Goal: Task Accomplishment & Management: Check status

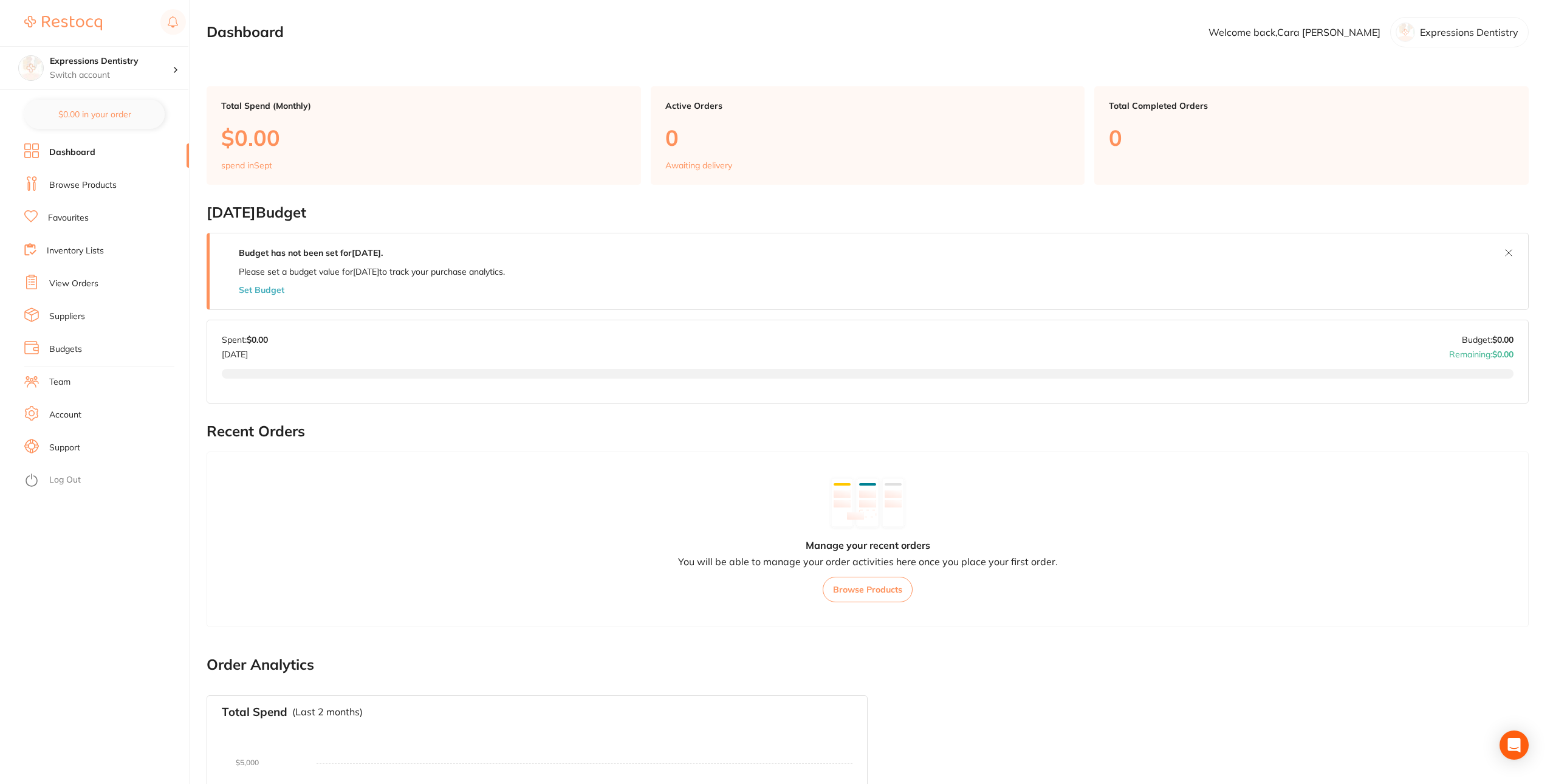
click at [126, 189] on li "Browse Products" at bounding box center [106, 185] width 164 height 18
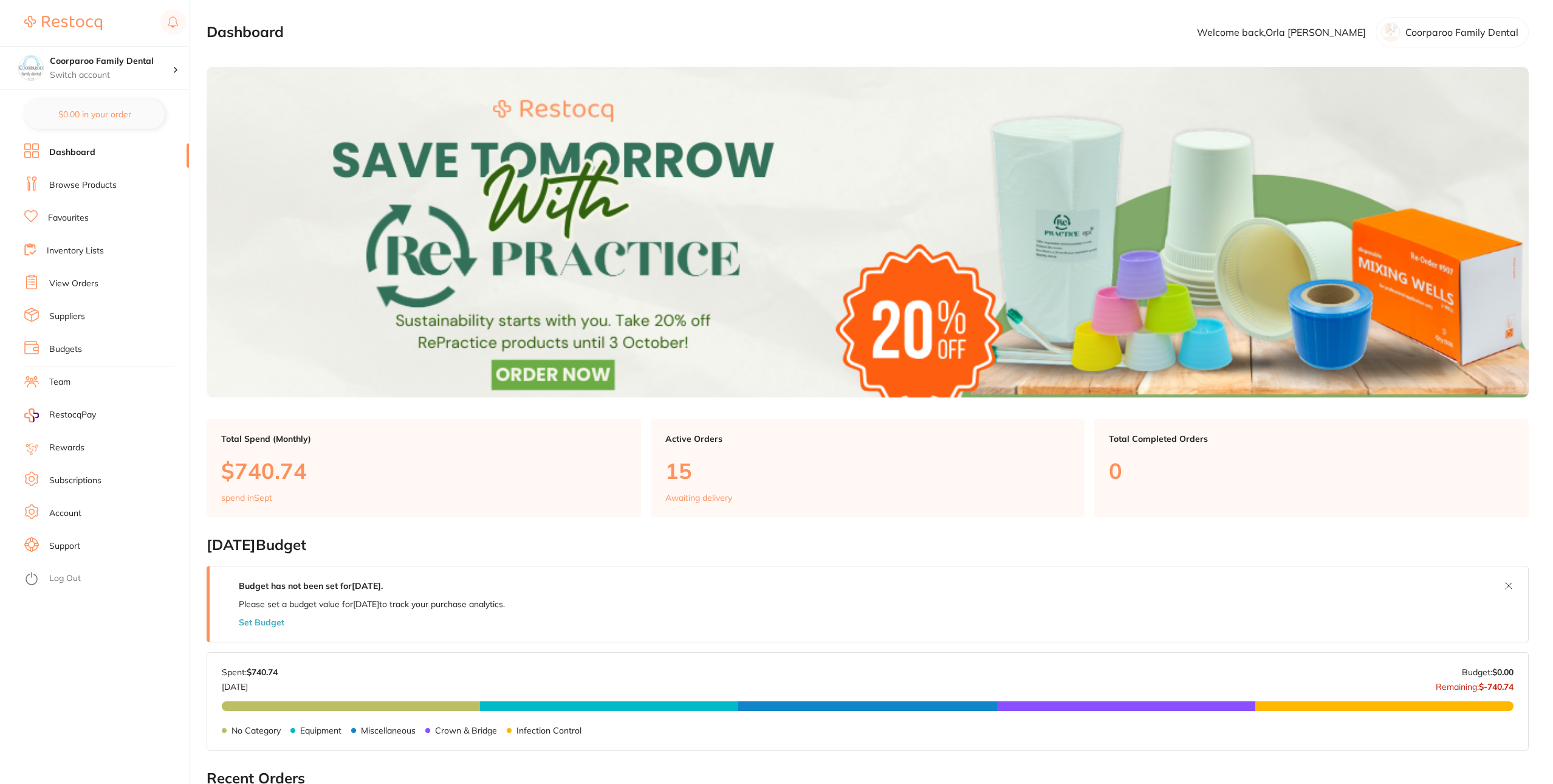
click at [111, 192] on li "Browse Products" at bounding box center [106, 185] width 164 height 18
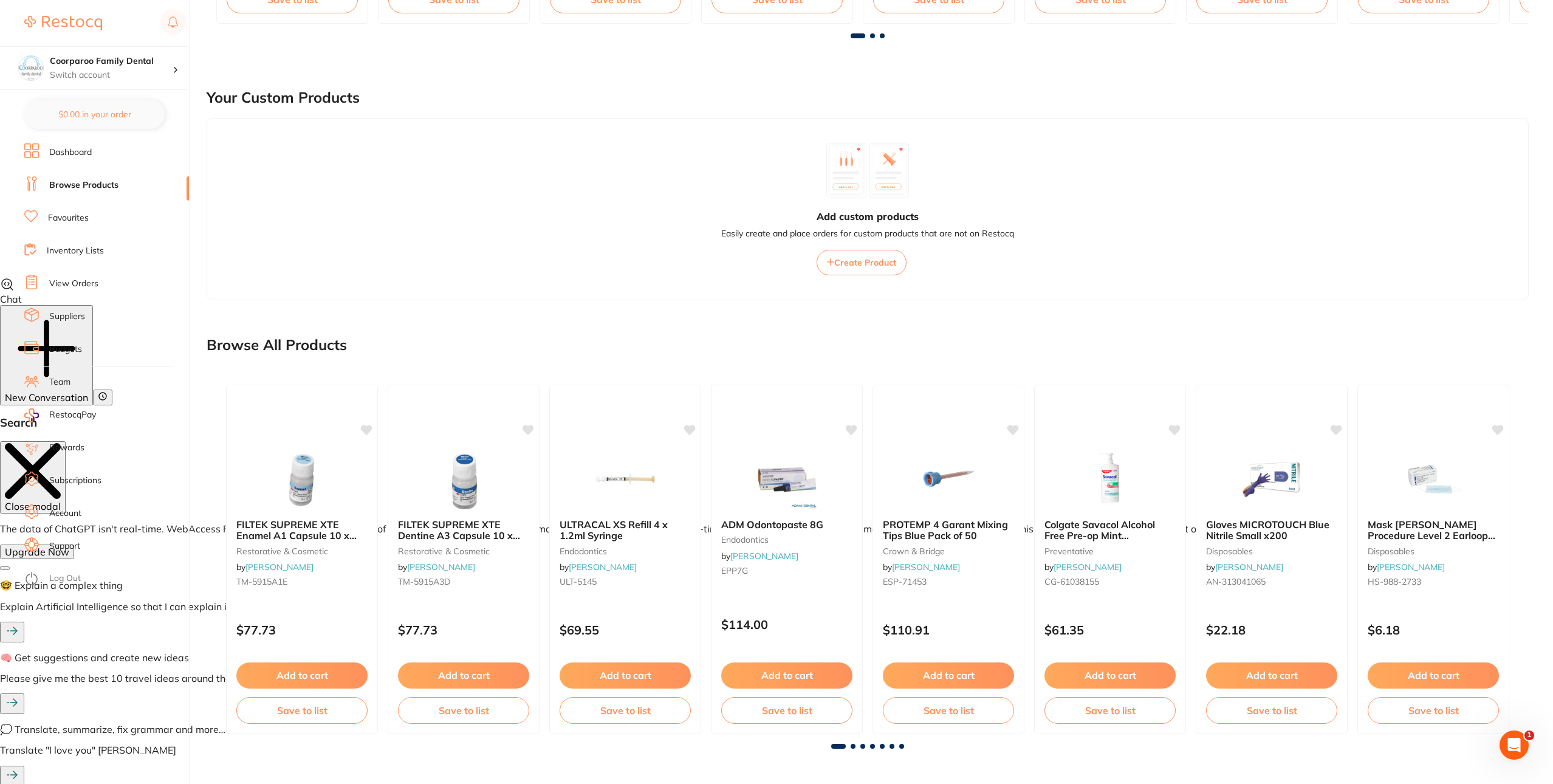
click at [71, 223] on link "Favourites" at bounding box center [68, 218] width 40 height 12
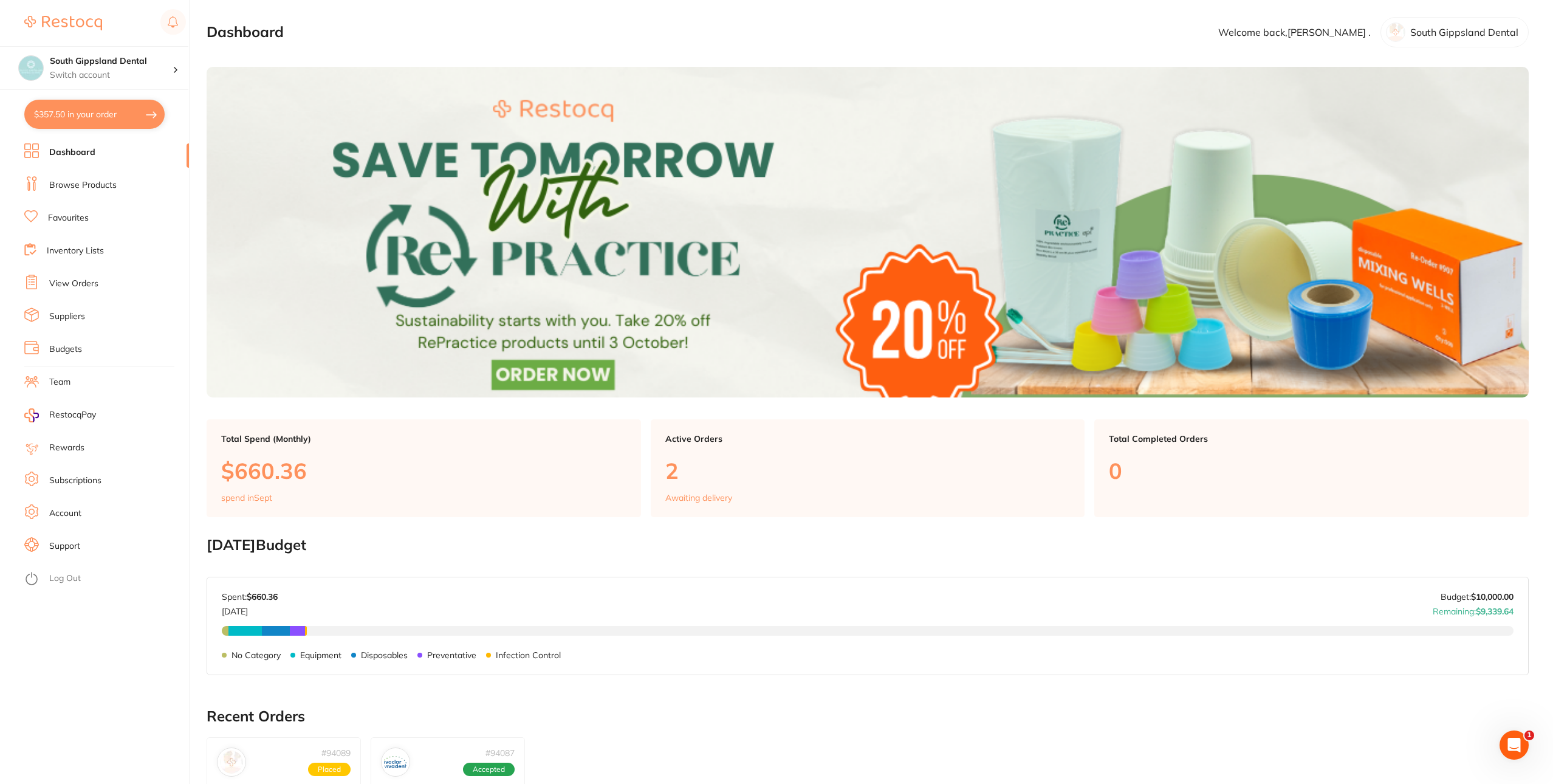
click at [90, 284] on link "View Orders" at bounding box center [73, 284] width 49 height 12
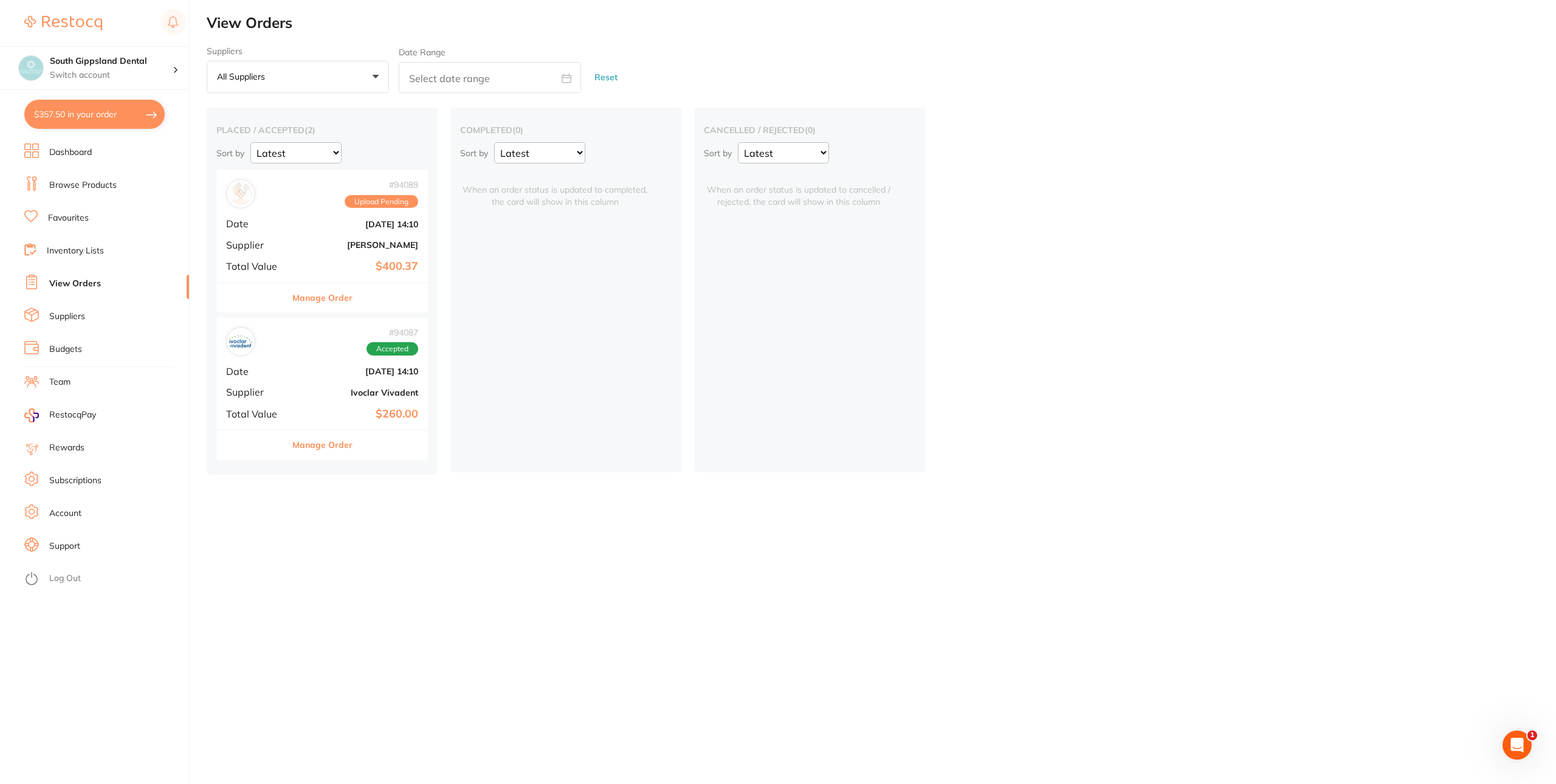
click at [302, 194] on div "# 94089 Upload Pending" at bounding box center [322, 193] width 193 height 29
